Goal: Navigation & Orientation: Find specific page/section

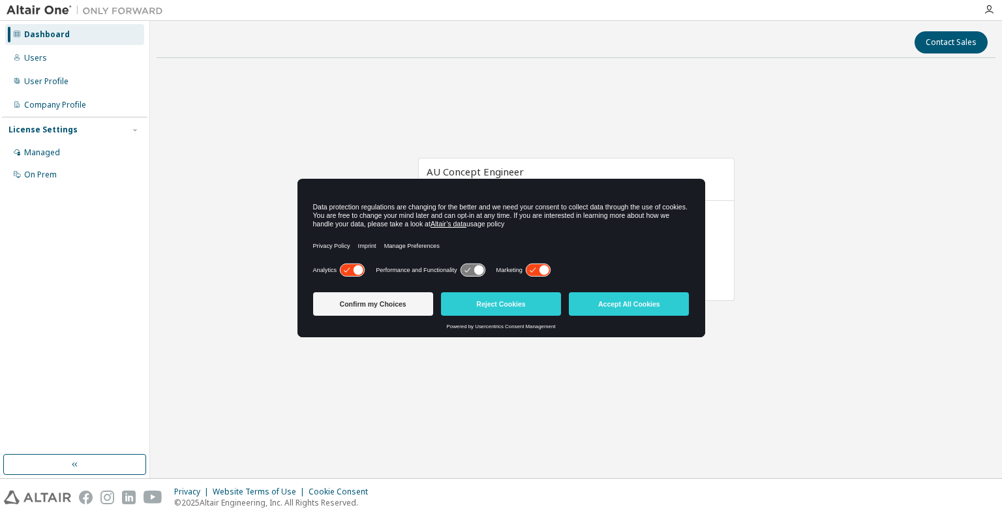
click at [787, 373] on div "AU Concept Engineer Expires on [DATE] UTC 30 of 30 ALTAIR UNITS USED View Licen…" at bounding box center [576, 235] width 839 height 335
click at [631, 305] on button "Accept All Cookies" at bounding box center [629, 303] width 120 height 23
